Goal: Information Seeking & Learning: Learn about a topic

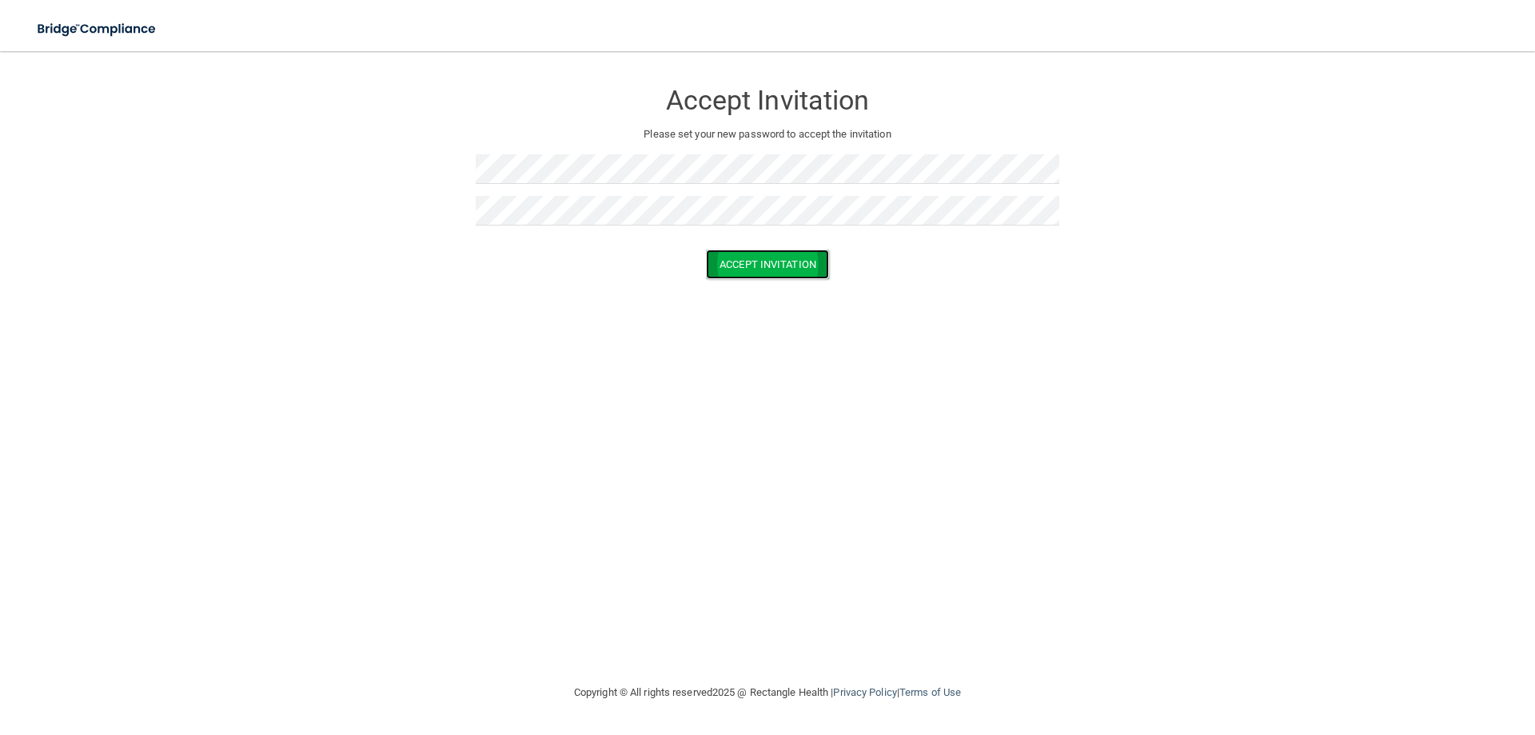
click at [750, 265] on button "Accept Invitation" at bounding box center [767, 264] width 123 height 30
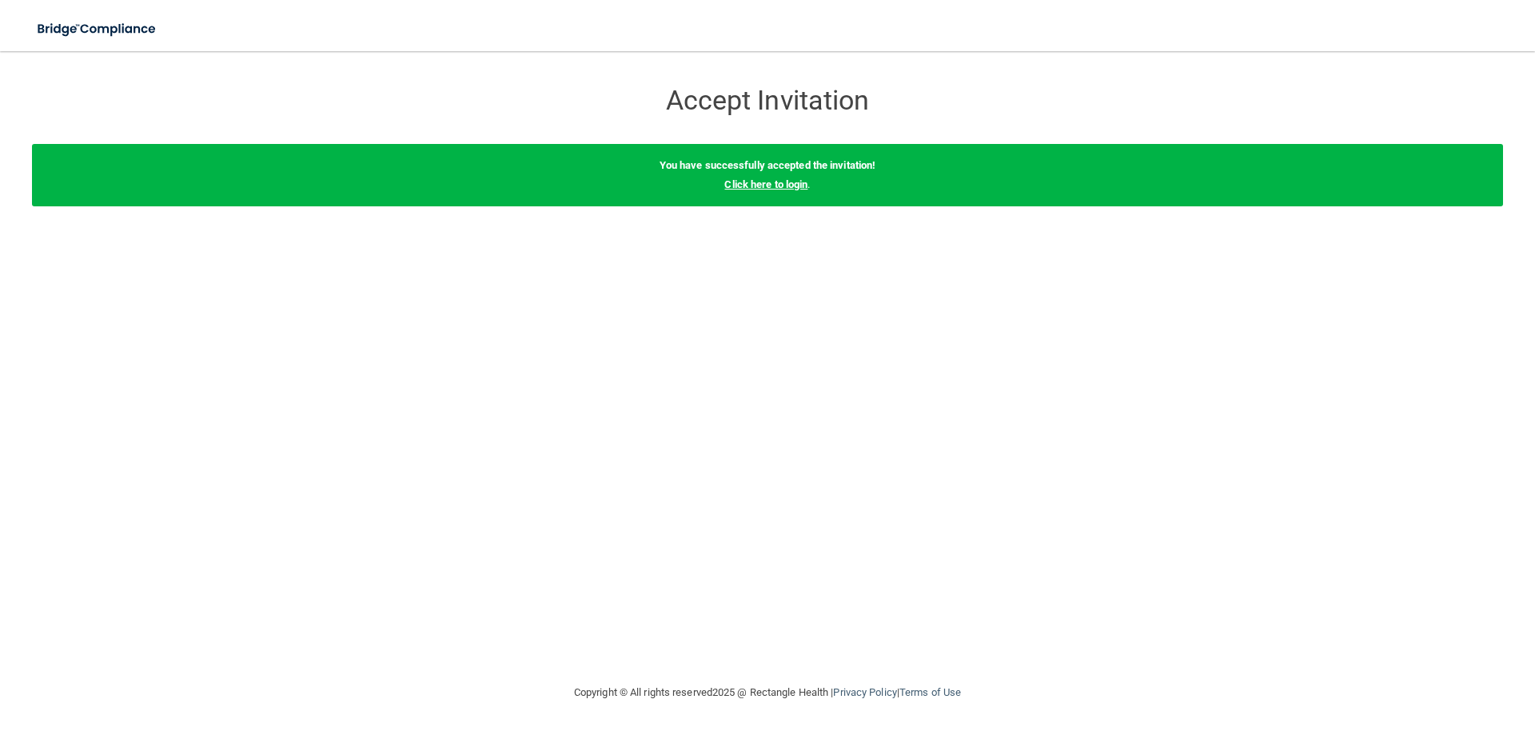
click at [799, 189] on link "Click here to login" at bounding box center [765, 184] width 83 height 12
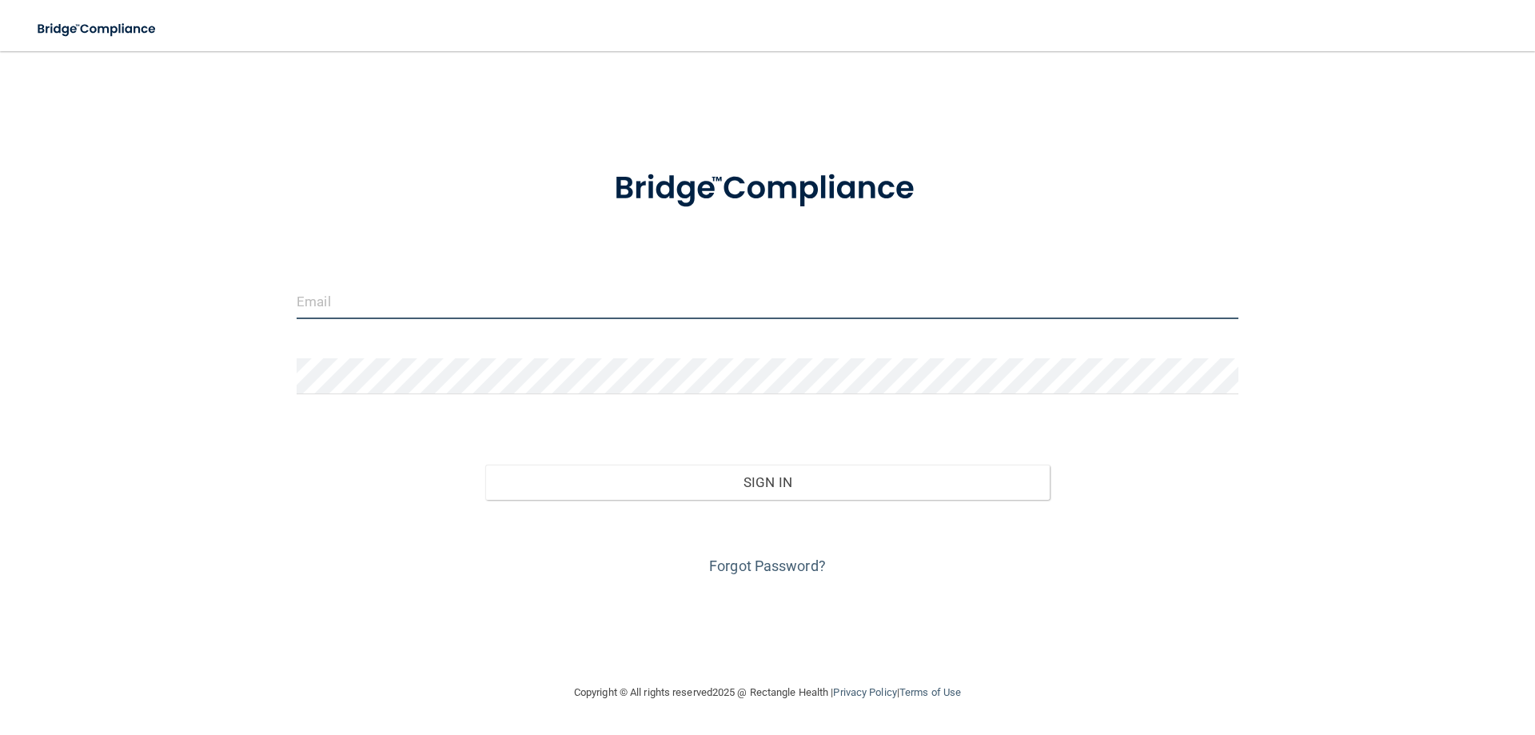
click at [404, 309] on input "email" at bounding box center [768, 301] width 942 height 36
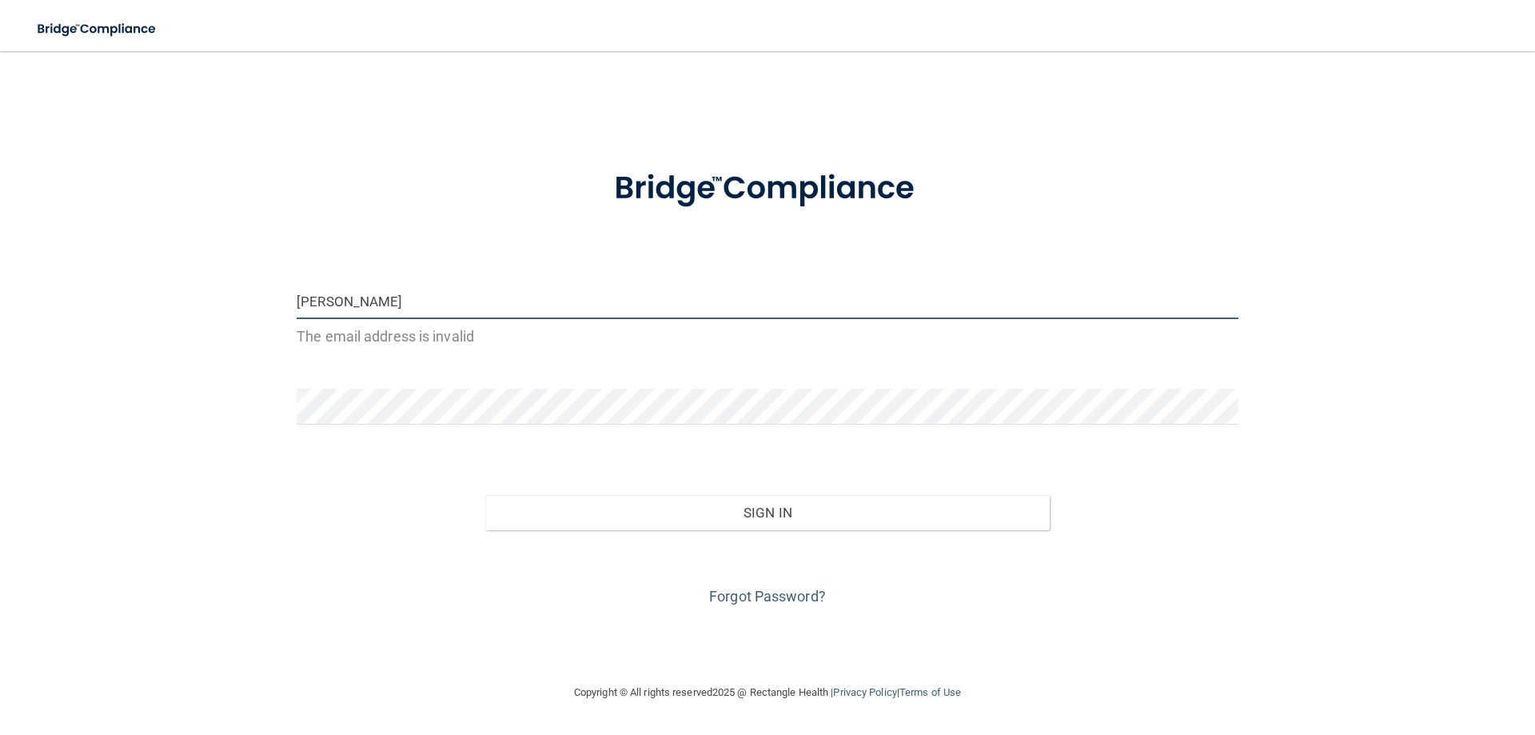
type input "[PERSON_NAME][EMAIL_ADDRESS][PERSON_NAME][DOMAIN_NAME]"
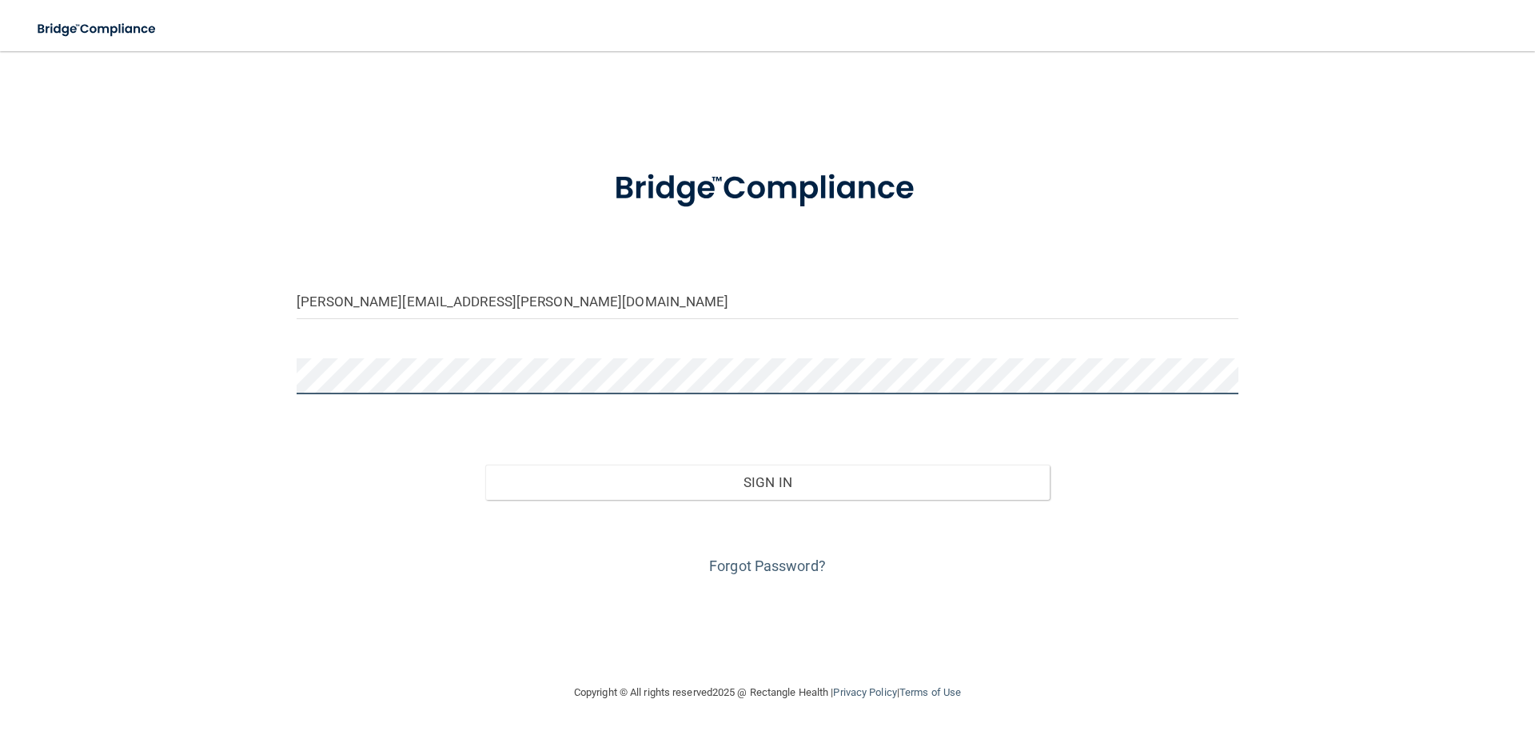
click at [485, 464] on button "Sign In" at bounding box center [767, 481] width 565 height 35
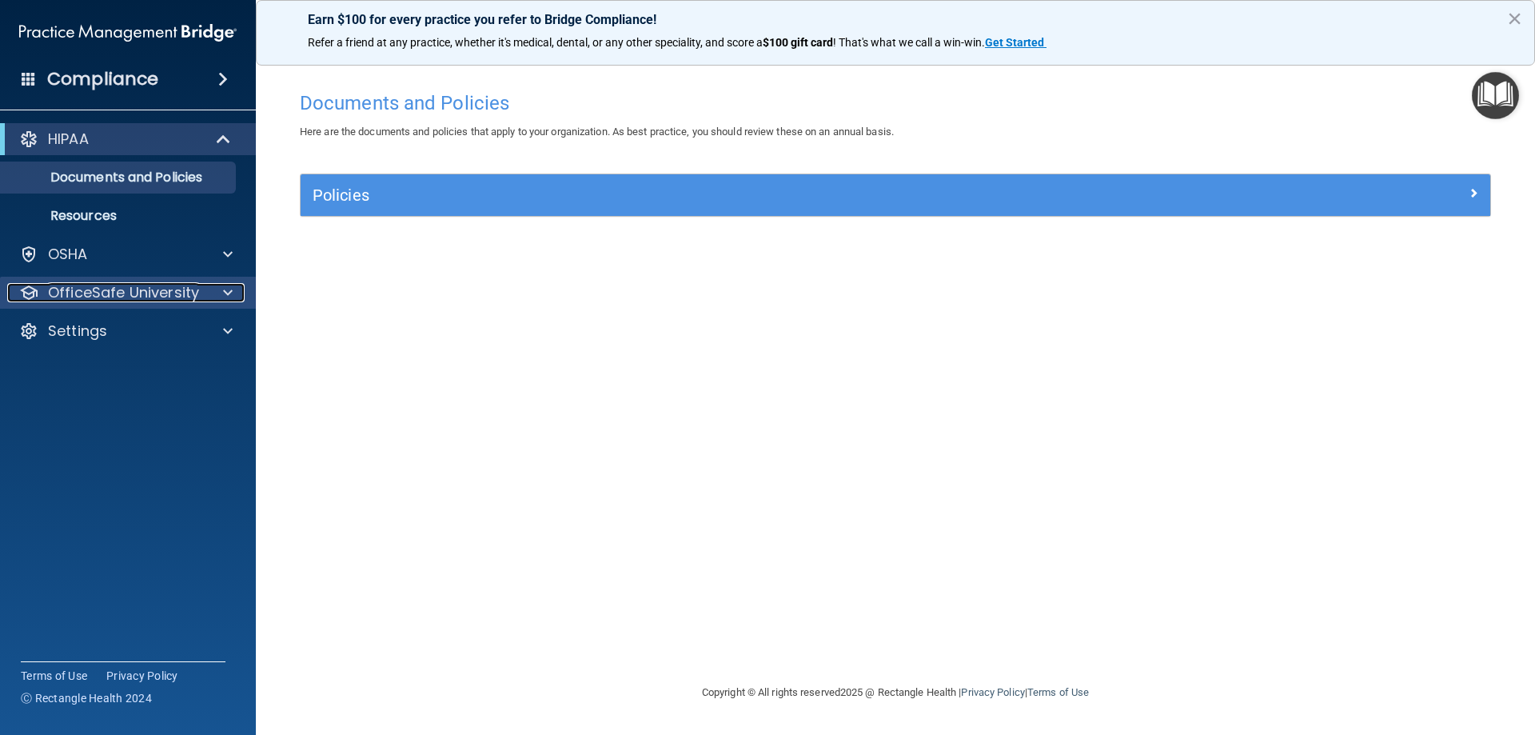
click at [116, 295] on p "OfficeSafe University" at bounding box center [123, 292] width 151 height 19
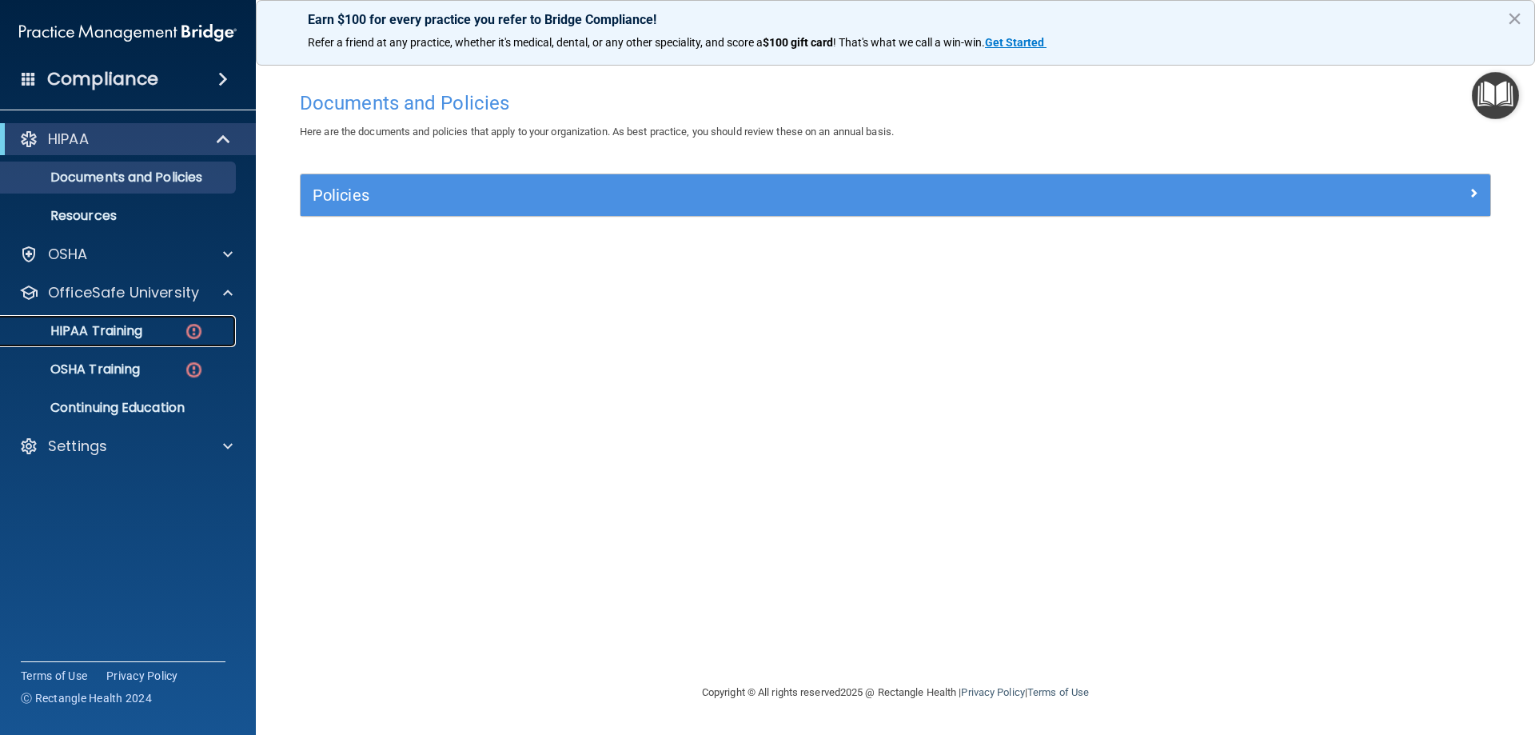
click at [191, 328] on img at bounding box center [194, 331] width 20 height 20
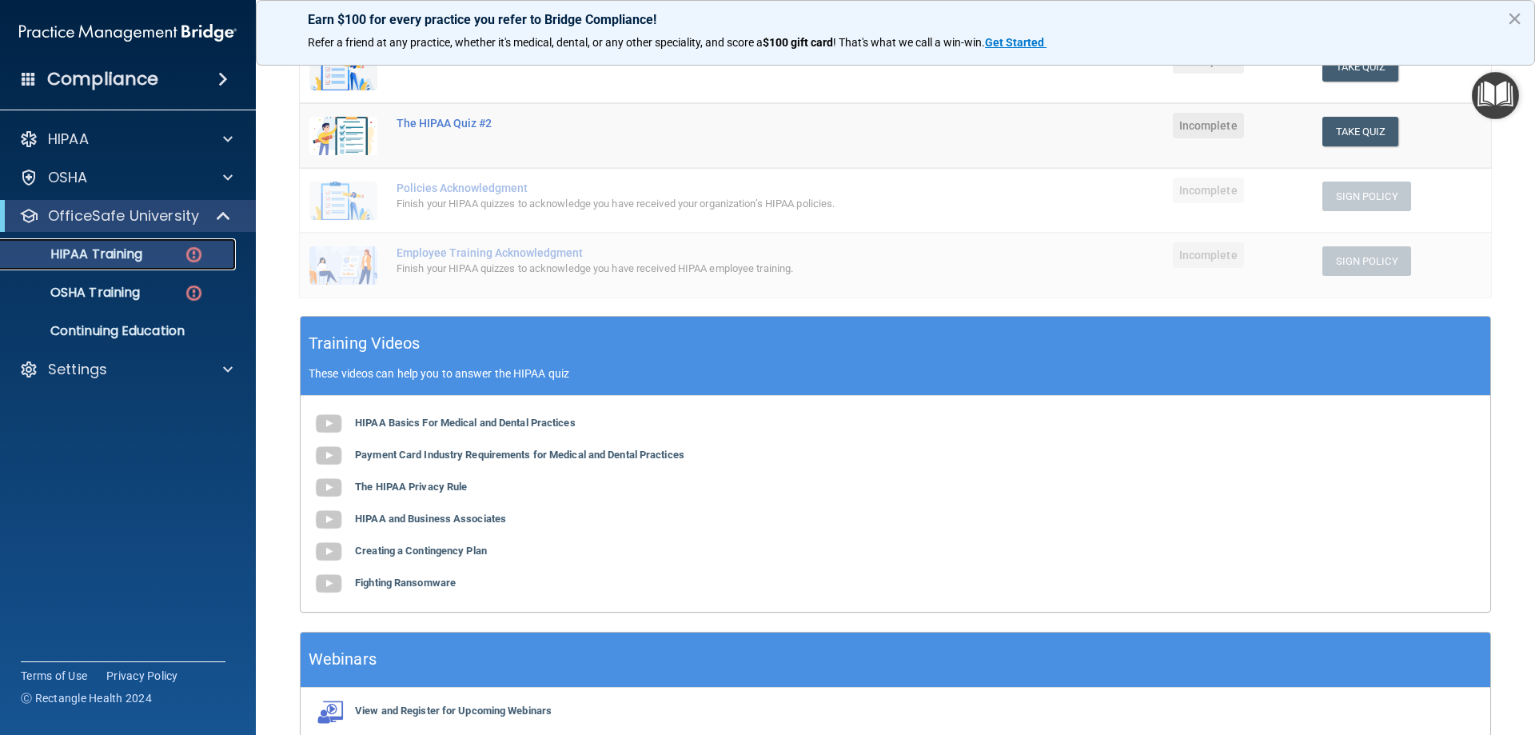
scroll to position [320, 0]
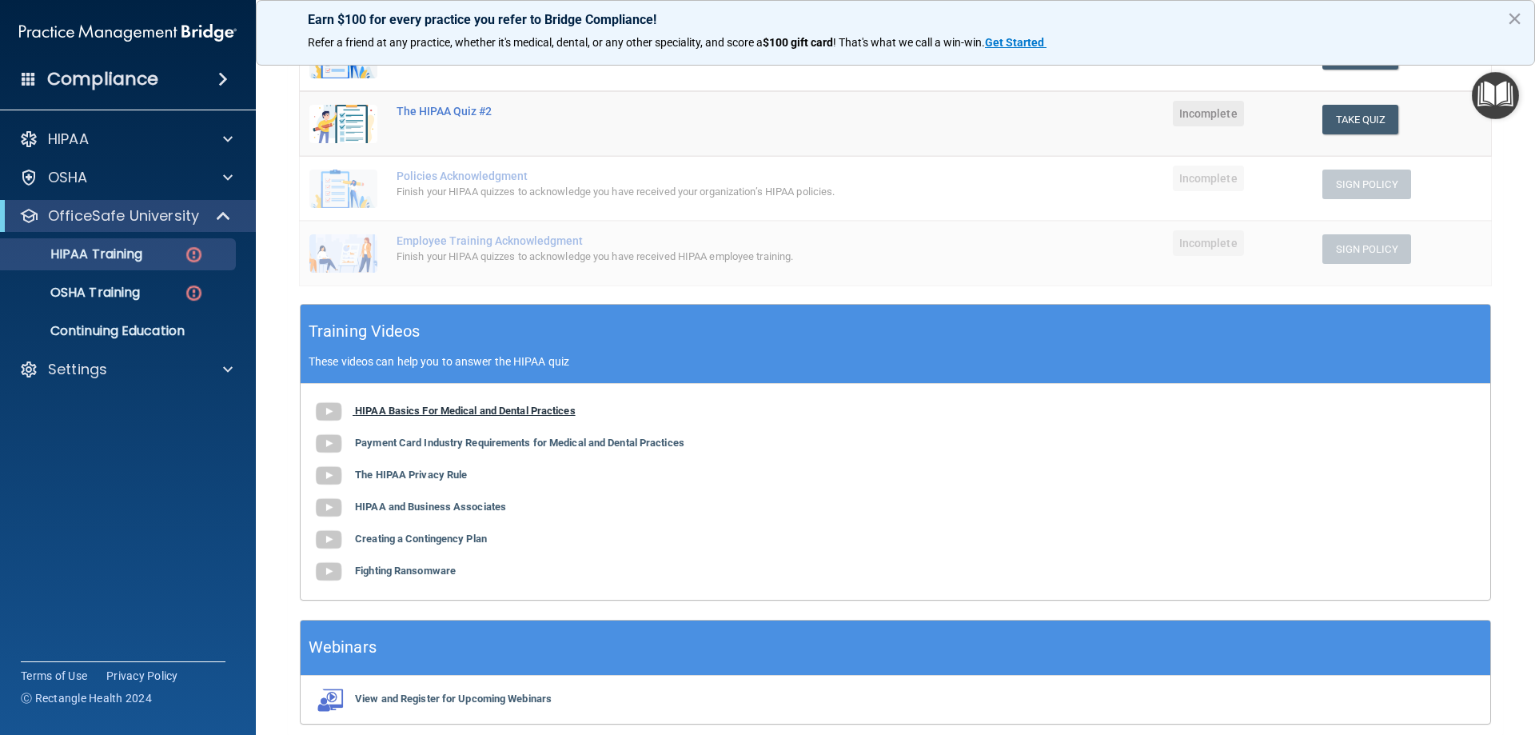
click at [331, 407] on img at bounding box center [329, 412] width 32 height 32
click at [118, 297] on p "OSHA Training" at bounding box center [75, 293] width 130 height 16
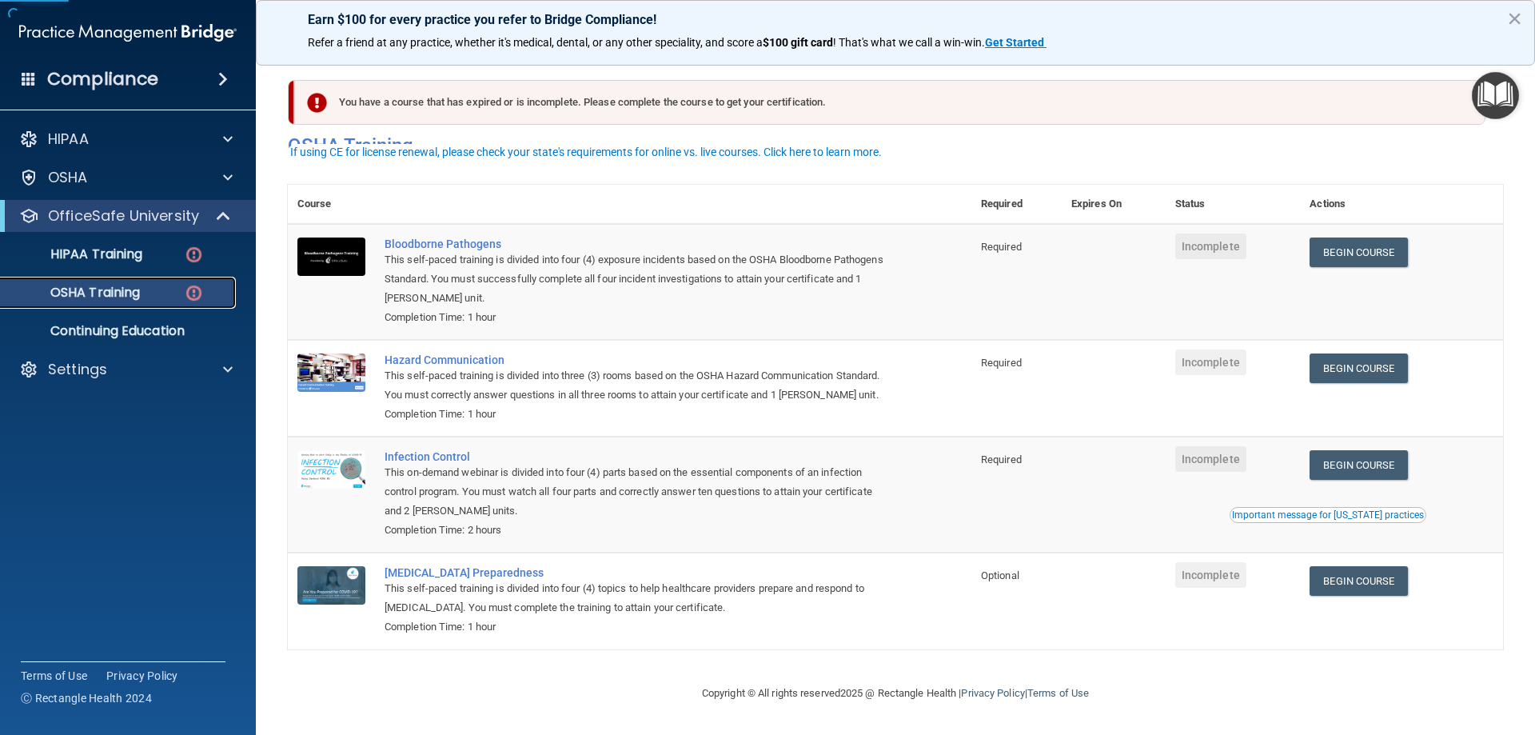
scroll to position [20, 0]
click at [1387, 237] on link "Begin Course" at bounding box center [1359, 252] width 98 height 30
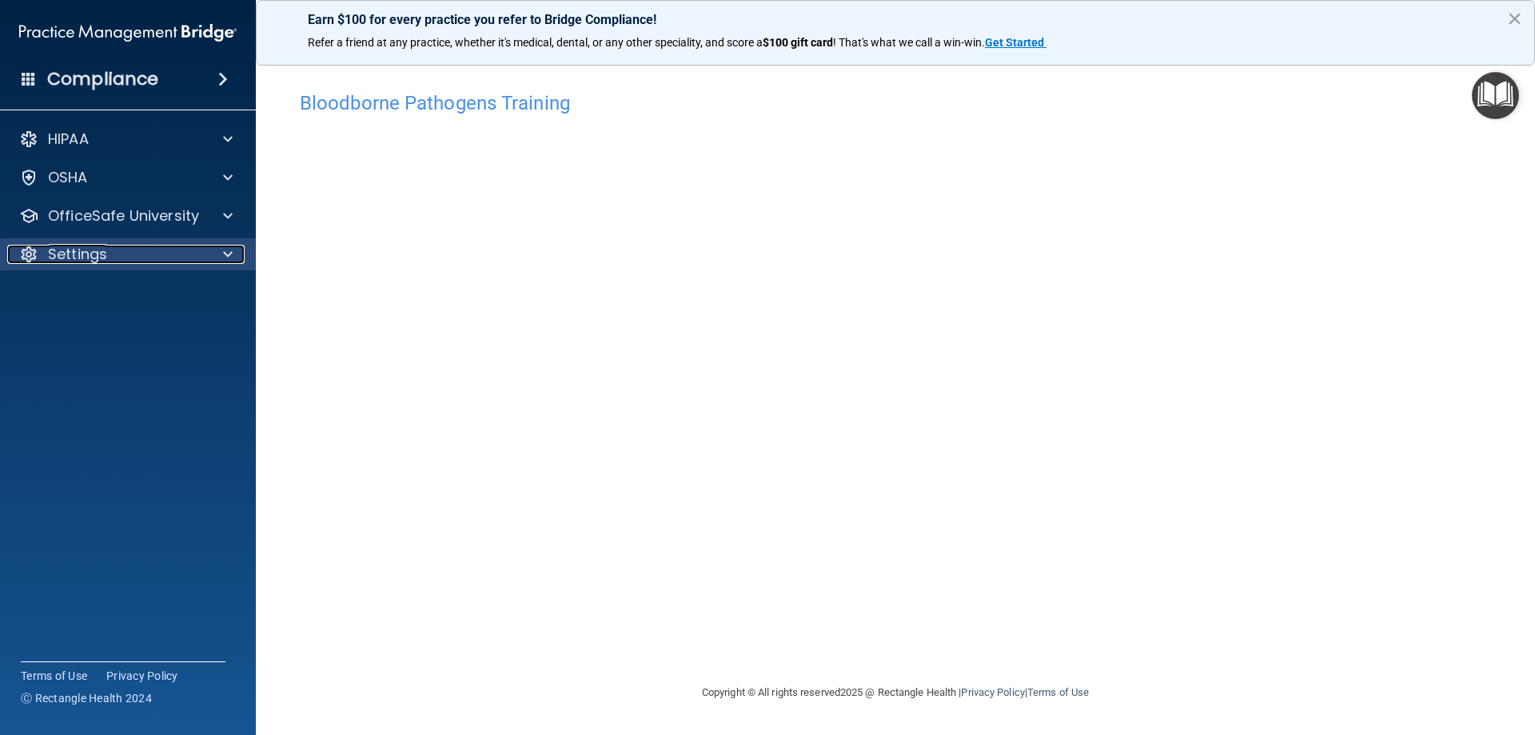
click at [80, 259] on p "Settings" at bounding box center [77, 254] width 59 height 19
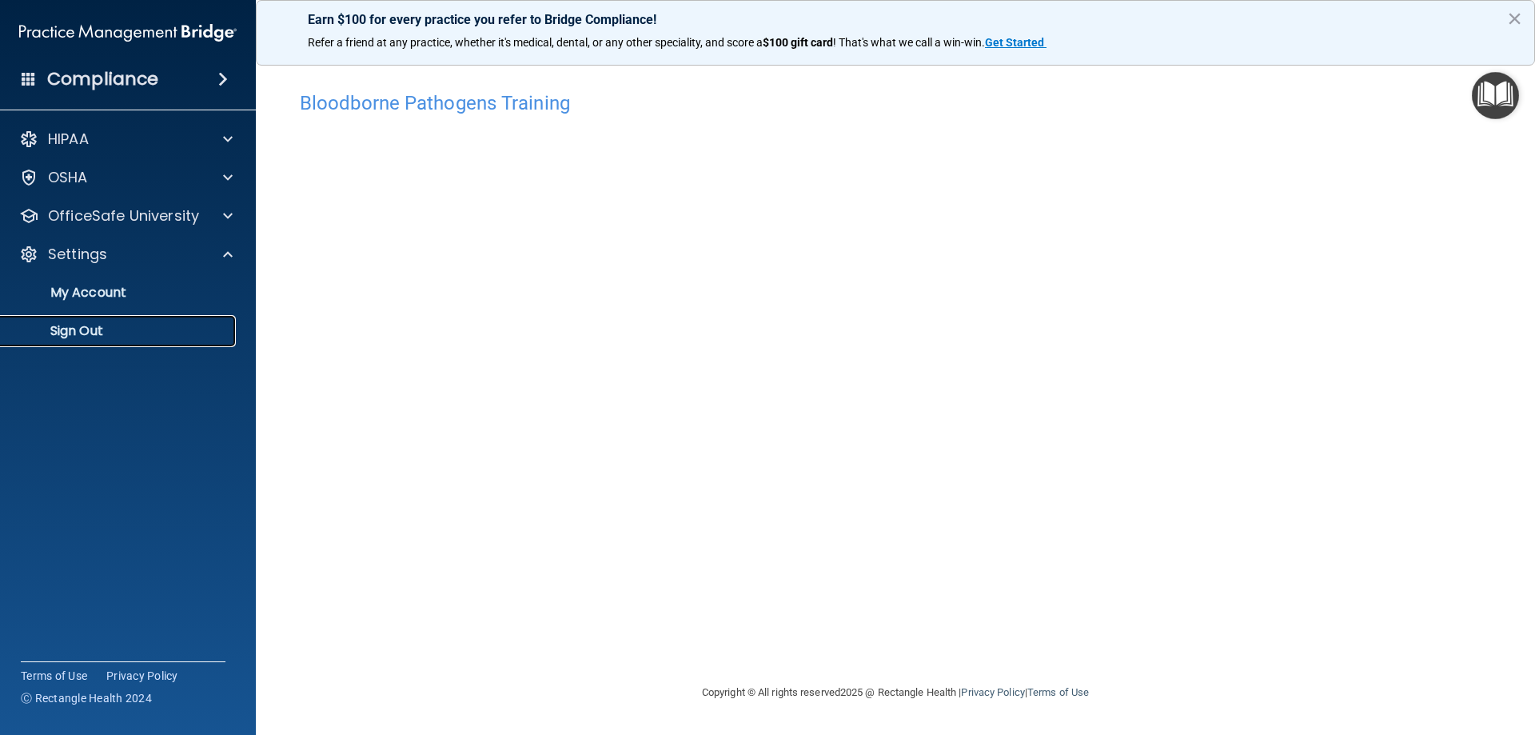
click at [130, 321] on link "Sign Out" at bounding box center [110, 331] width 252 height 32
